Goal: Go to known website: Access a specific website the user already knows

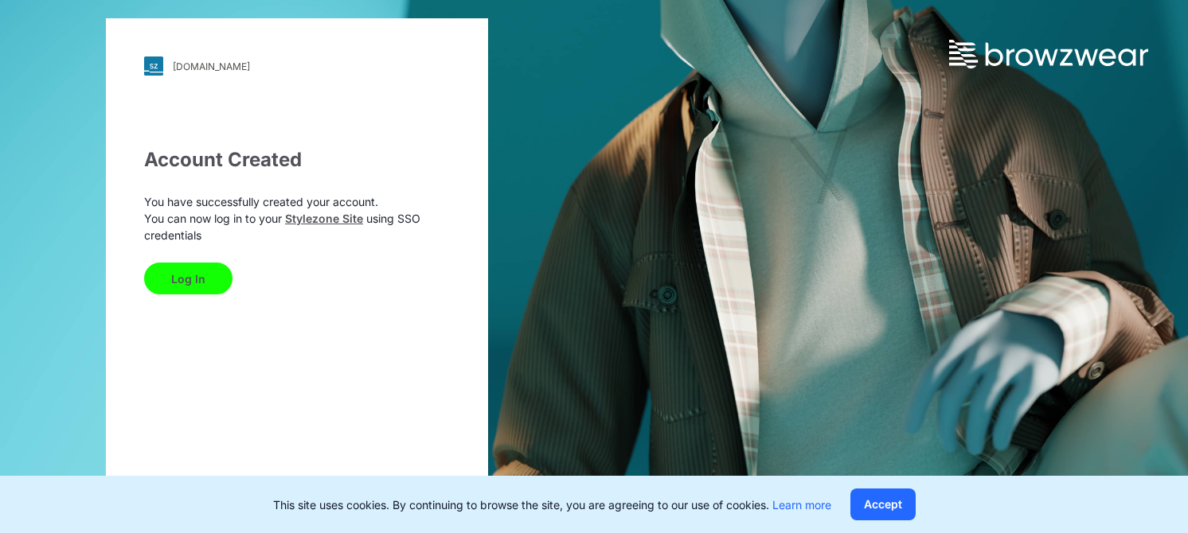
click at [188, 277] on button "Log In" at bounding box center [188, 279] width 88 height 32
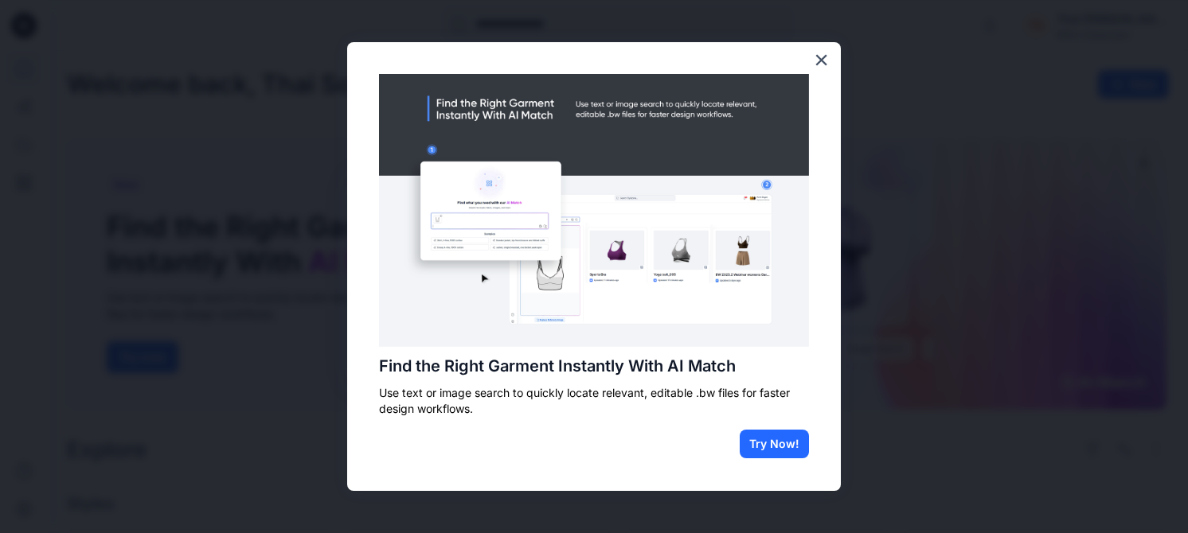
drag, startPoint x: 815, startPoint y: 56, endPoint x: 804, endPoint y: 477, distance: 421.3
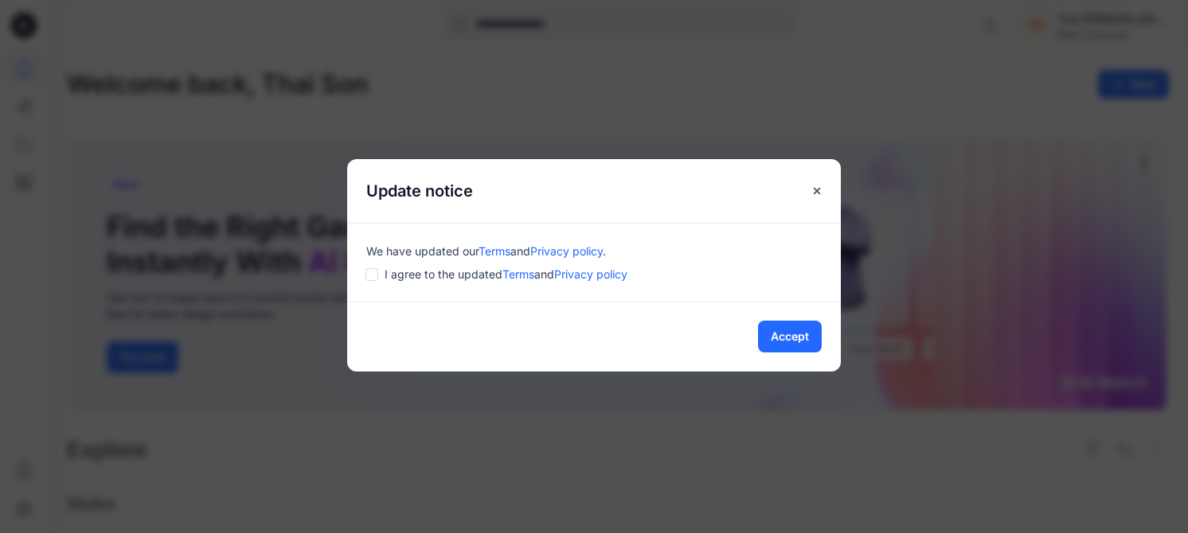
click at [794, 318] on div "Accept" at bounding box center [594, 337] width 494 height 70
click at [806, 338] on button "Accept" at bounding box center [790, 337] width 64 height 32
